Goal: Task Accomplishment & Management: Manage account settings

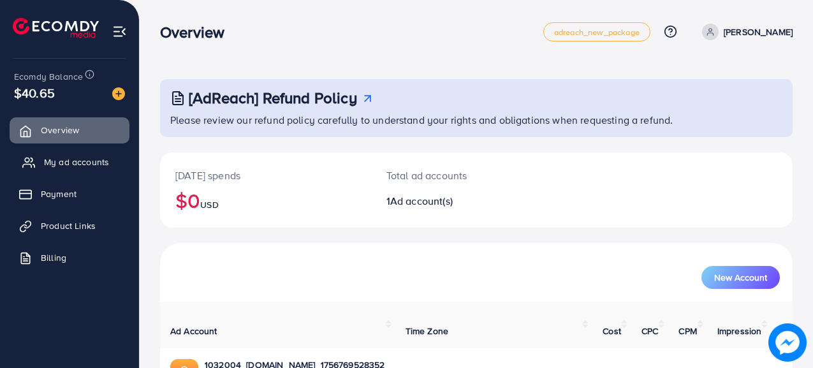
click at [83, 159] on span "My ad accounts" at bounding box center [76, 162] width 65 height 13
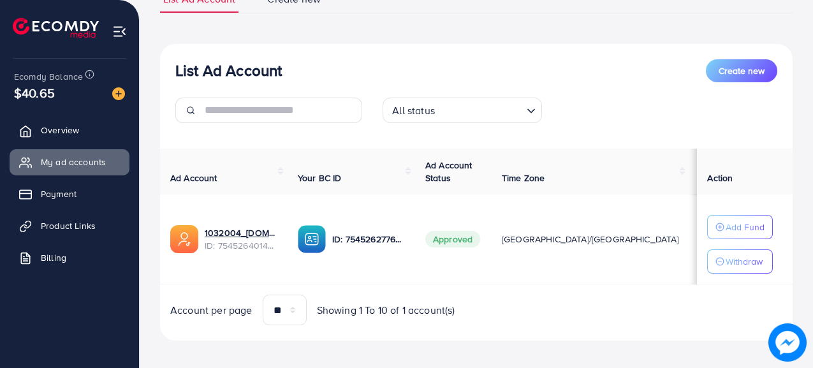
scroll to position [113, 0]
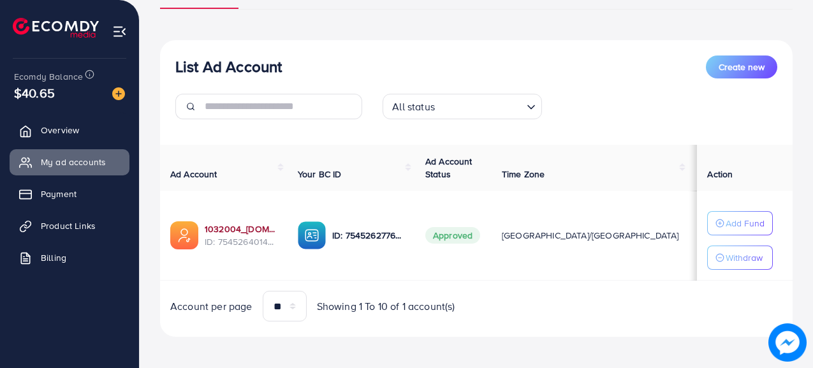
click at [230, 230] on link "1032004_[DOMAIN_NAME]_1756769528352" at bounding box center [241, 229] width 73 height 13
